Goal: Check status: Check status

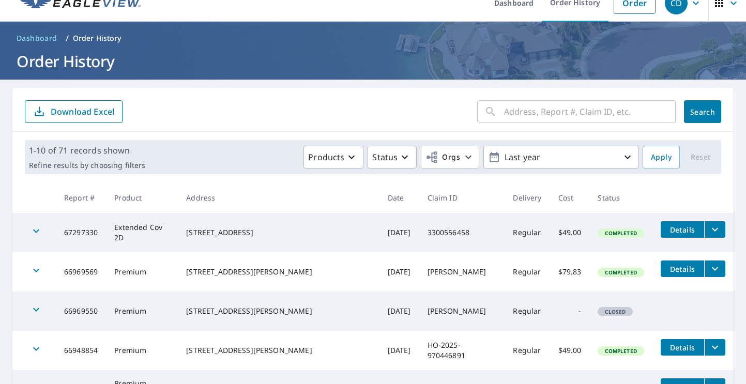
scroll to position [12, 0]
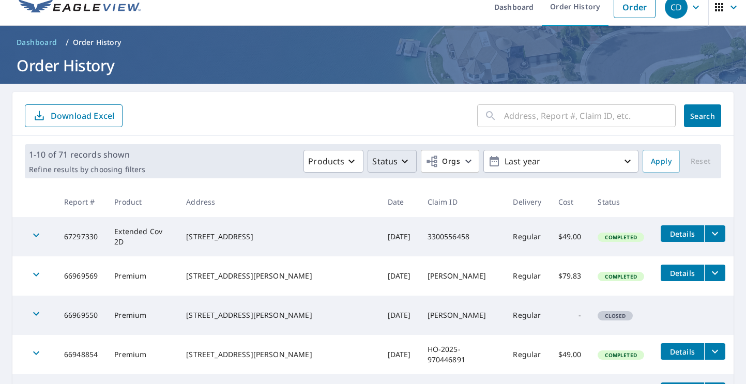
click at [399, 165] on div "Status" at bounding box center [391, 161] width 39 height 12
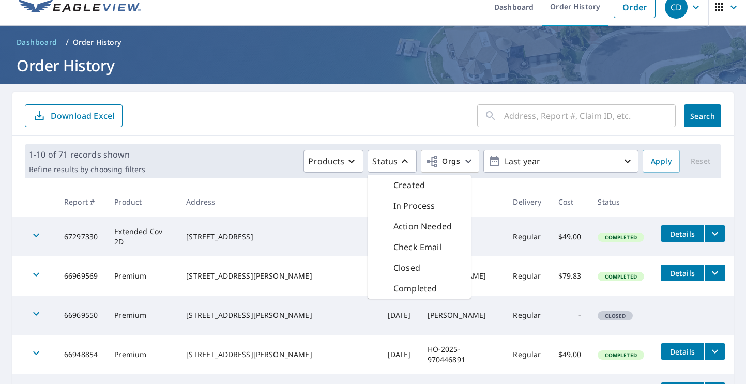
click at [407, 214] on div "In Process" at bounding box center [419, 205] width 103 height 21
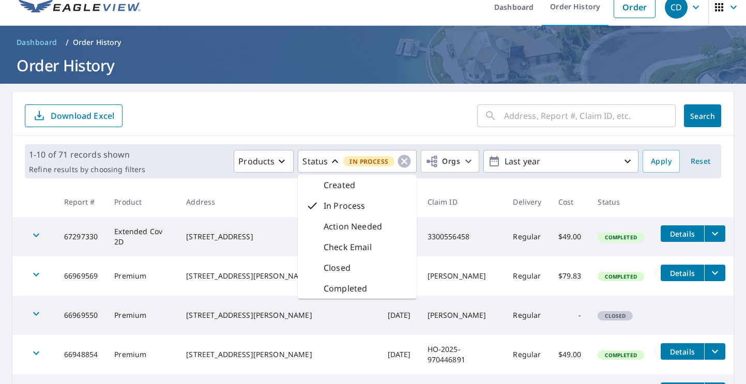
click at [685, 118] on button "Search" at bounding box center [702, 115] width 37 height 23
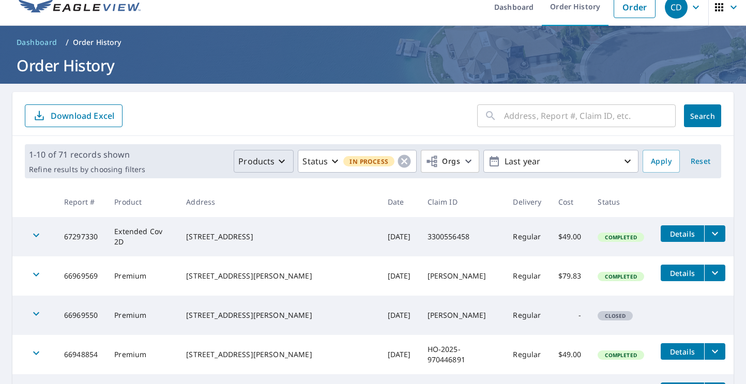
click at [286, 159] on icon "button" at bounding box center [282, 161] width 12 height 12
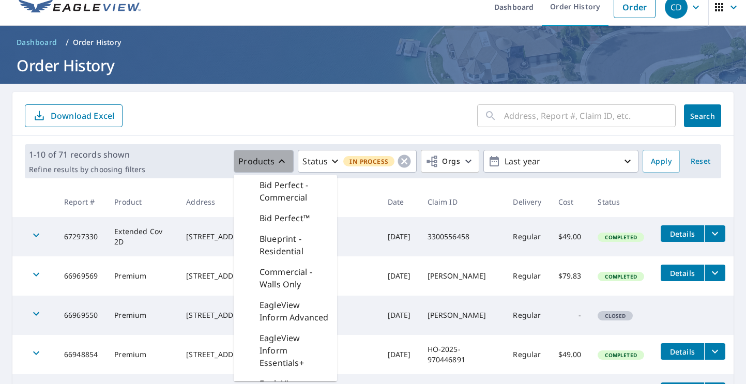
click at [286, 159] on icon "button" at bounding box center [282, 161] width 12 height 12
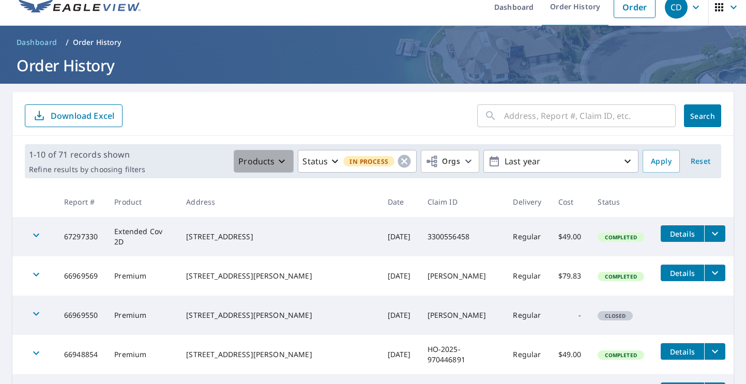
click at [288, 161] on icon "button" at bounding box center [282, 161] width 12 height 12
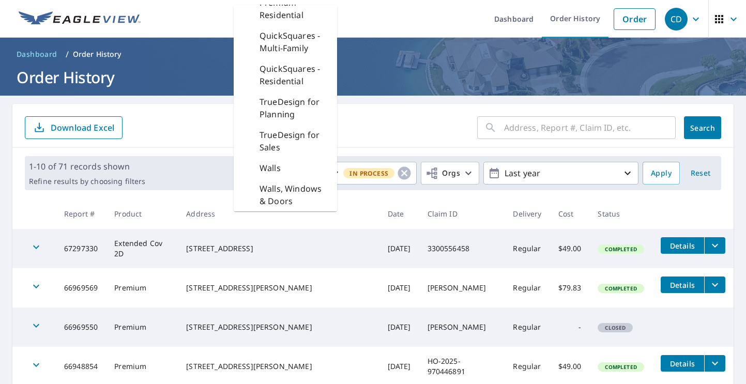
click at [187, 140] on div "​ Search Download Excel" at bounding box center [372, 126] width 721 height 44
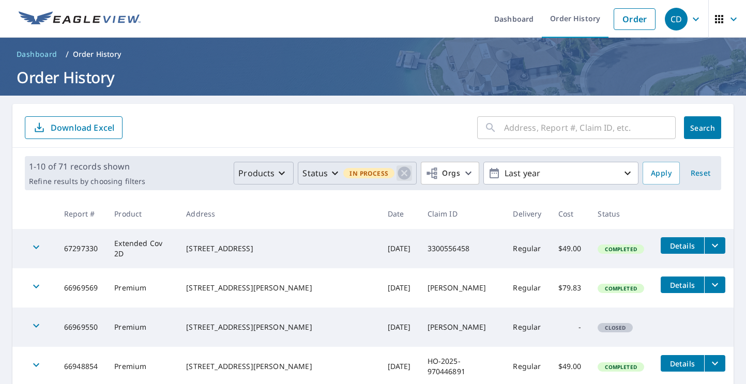
click at [405, 173] on icon "button" at bounding box center [405, 173] width 16 height 16
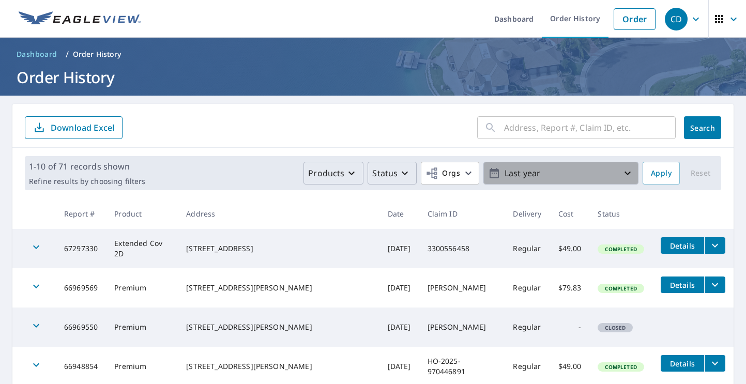
click at [601, 171] on p "Last year" at bounding box center [561, 173] width 121 height 18
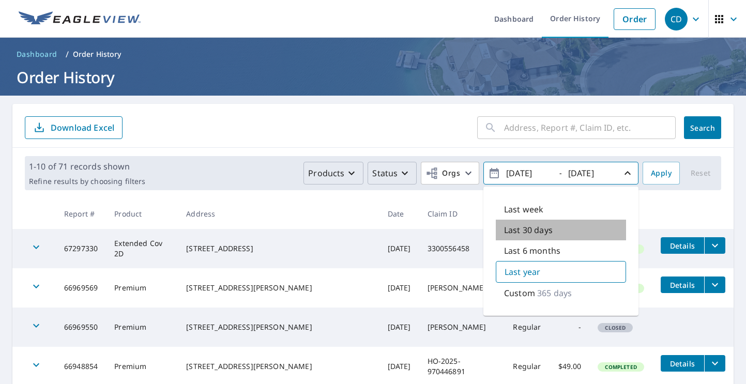
click at [549, 233] on p "Last 30 days" at bounding box center [528, 230] width 49 height 12
type input "[DATE]"
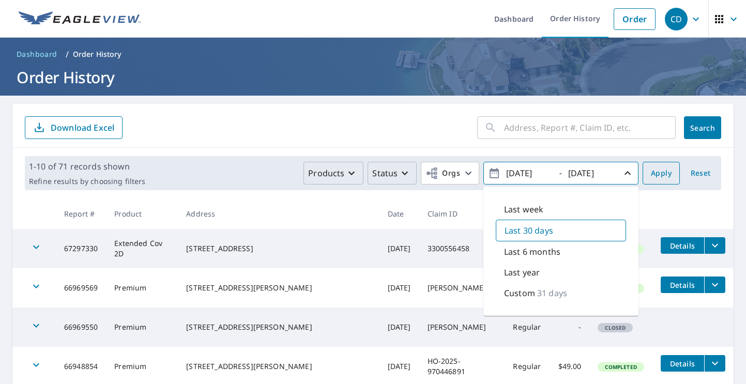
click at [659, 174] on span "Apply" at bounding box center [661, 173] width 21 height 13
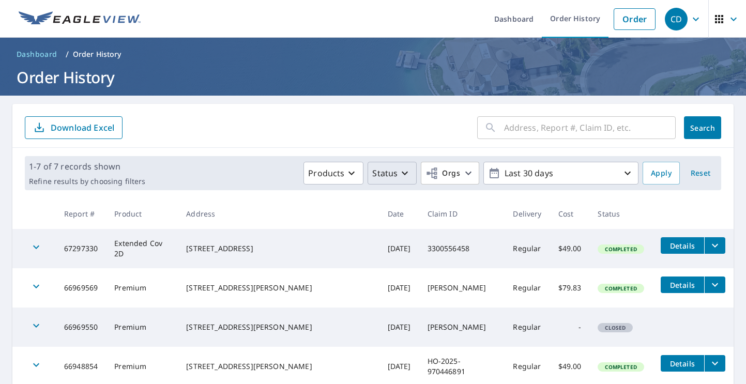
click at [397, 173] on p "Status" at bounding box center [384, 173] width 25 height 12
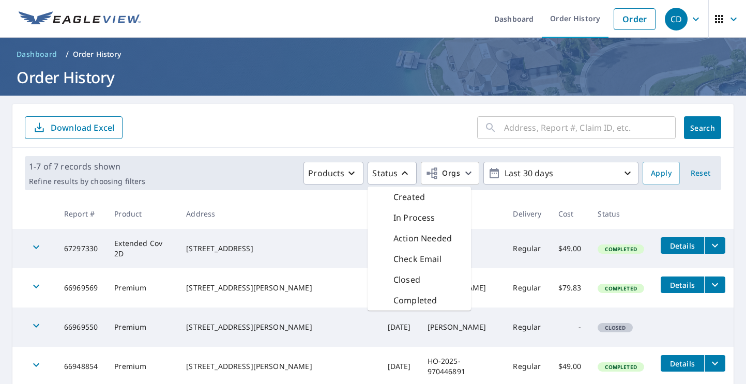
click at [406, 282] on p "Closed" at bounding box center [407, 280] width 27 height 12
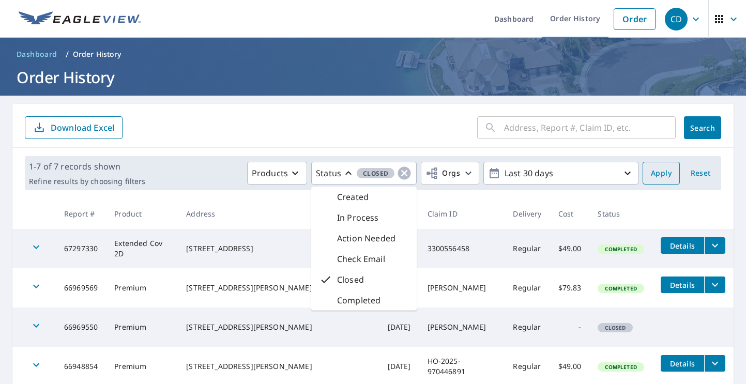
click at [658, 175] on span "Apply" at bounding box center [661, 173] width 21 height 13
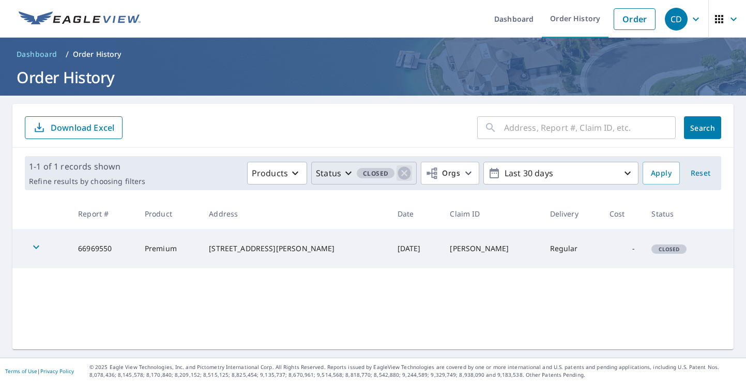
click at [408, 172] on icon "button" at bounding box center [404, 173] width 13 height 13
click at [402, 173] on icon "button" at bounding box center [405, 173] width 12 height 12
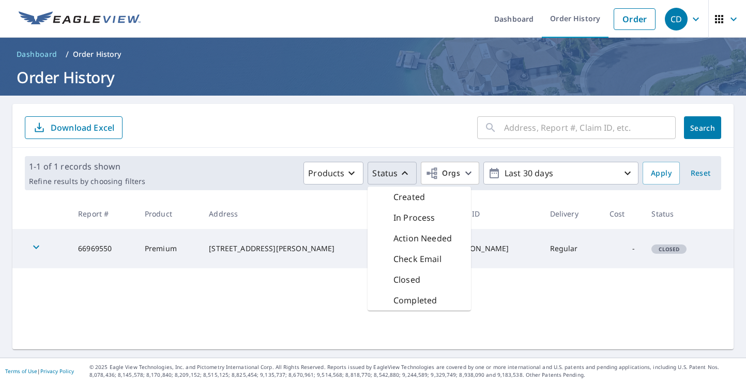
click at [412, 238] on p "Action Needed" at bounding box center [423, 238] width 58 height 12
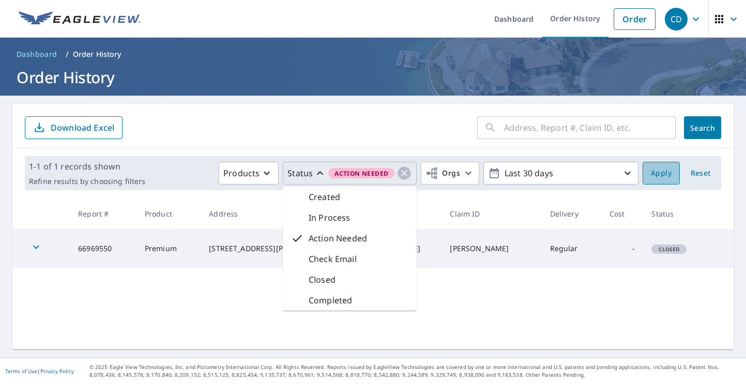
click at [660, 177] on span "Apply" at bounding box center [661, 173] width 21 height 13
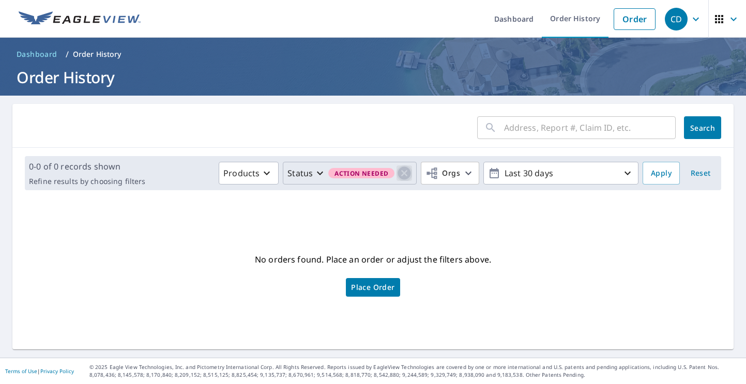
click at [402, 171] on icon "button" at bounding box center [404, 173] width 13 height 13
click at [402, 171] on icon "button" at bounding box center [405, 173] width 12 height 12
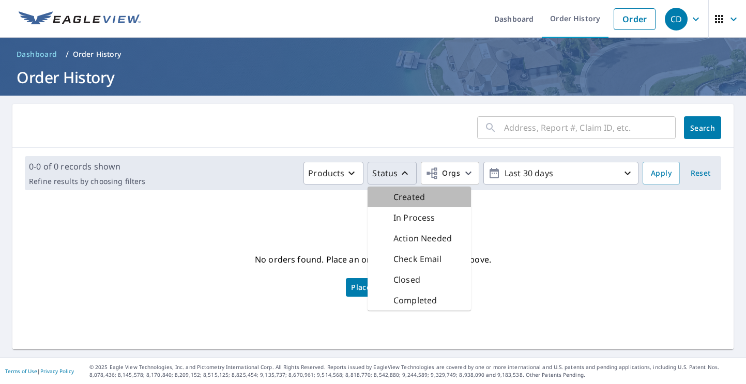
click at [414, 197] on p "Created" at bounding box center [410, 197] width 32 height 12
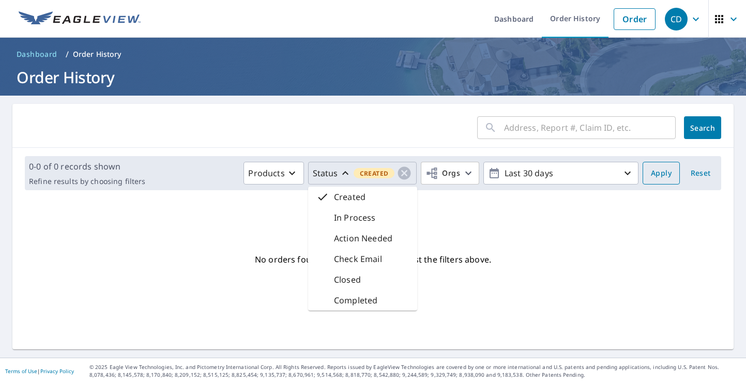
click at [662, 174] on span "Apply" at bounding box center [661, 173] width 21 height 13
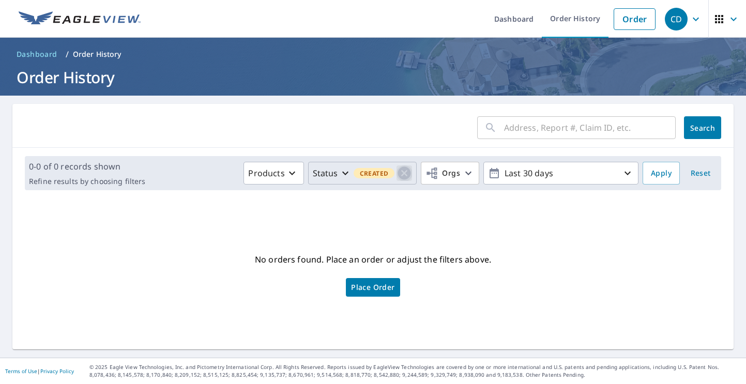
click at [398, 176] on icon "button" at bounding box center [405, 173] width 16 height 16
click at [405, 176] on icon "button" at bounding box center [405, 173] width 12 height 12
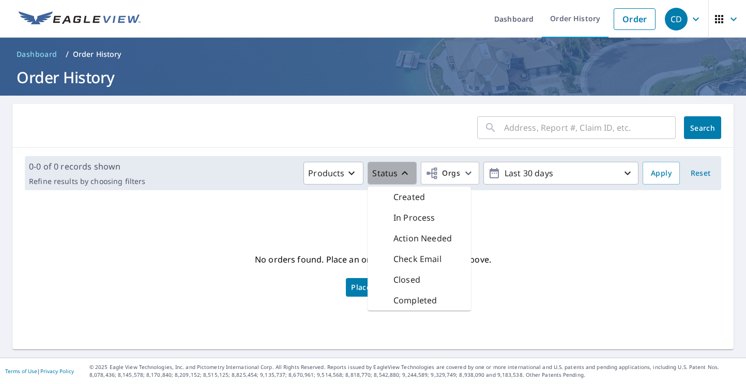
click at [405, 176] on icon "button" at bounding box center [405, 173] width 12 height 12
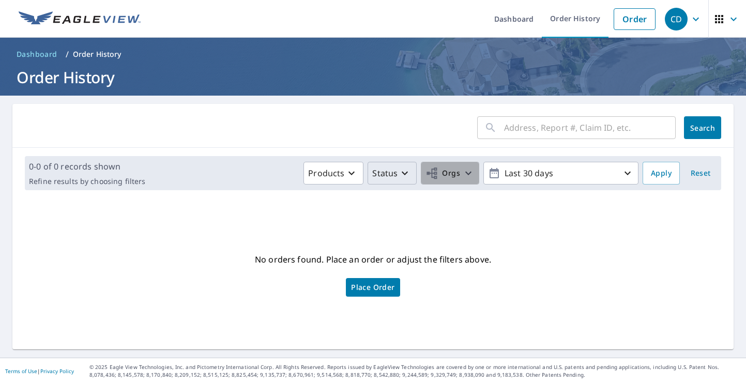
click at [455, 175] on span "Orgs" at bounding box center [443, 173] width 35 height 13
click at [459, 174] on span "Orgs" at bounding box center [443, 173] width 35 height 13
click at [339, 131] on form "​ Search" at bounding box center [373, 127] width 697 height 23
